Goal: Find specific page/section: Find specific page/section

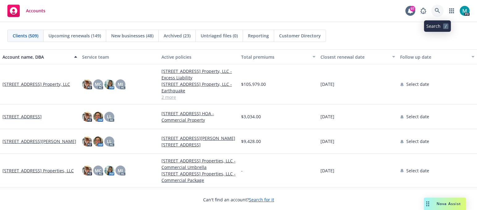
click at [437, 11] on icon at bounding box center [437, 10] width 5 height 5
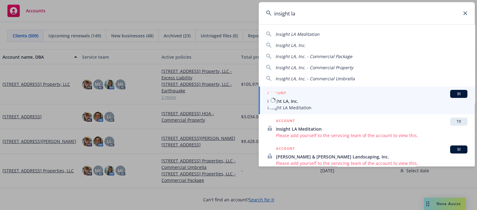
type input "insight la"
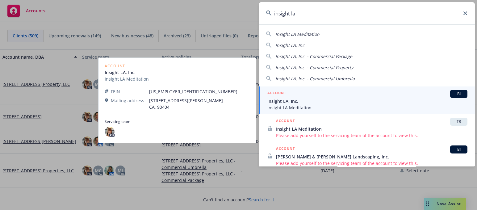
click at [289, 104] on span "Insight LA Meditation" at bounding box center [368, 107] width 200 height 6
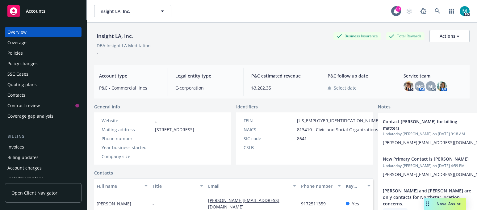
click at [24, 52] on div "Policies" at bounding box center [43, 53] width 72 height 10
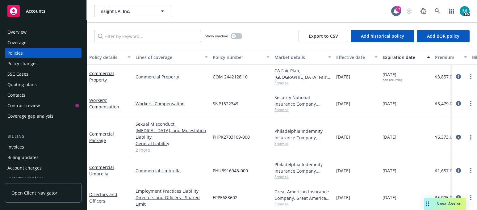
scroll to position [2, 0]
click at [93, 78] on link "Commercial Property" at bounding box center [101, 76] width 25 height 12
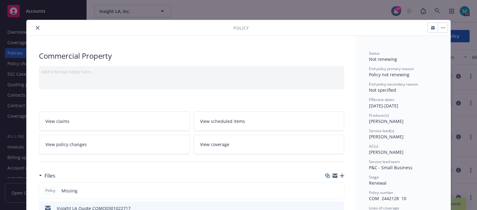
click at [34, 24] on button "close" at bounding box center [37, 27] width 7 height 7
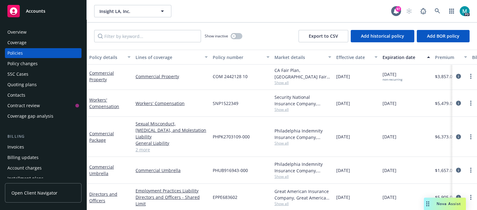
click at [36, 7] on div "Accounts" at bounding box center [43, 11] width 72 height 12
